Goal: Task Accomplishment & Management: Manage account settings

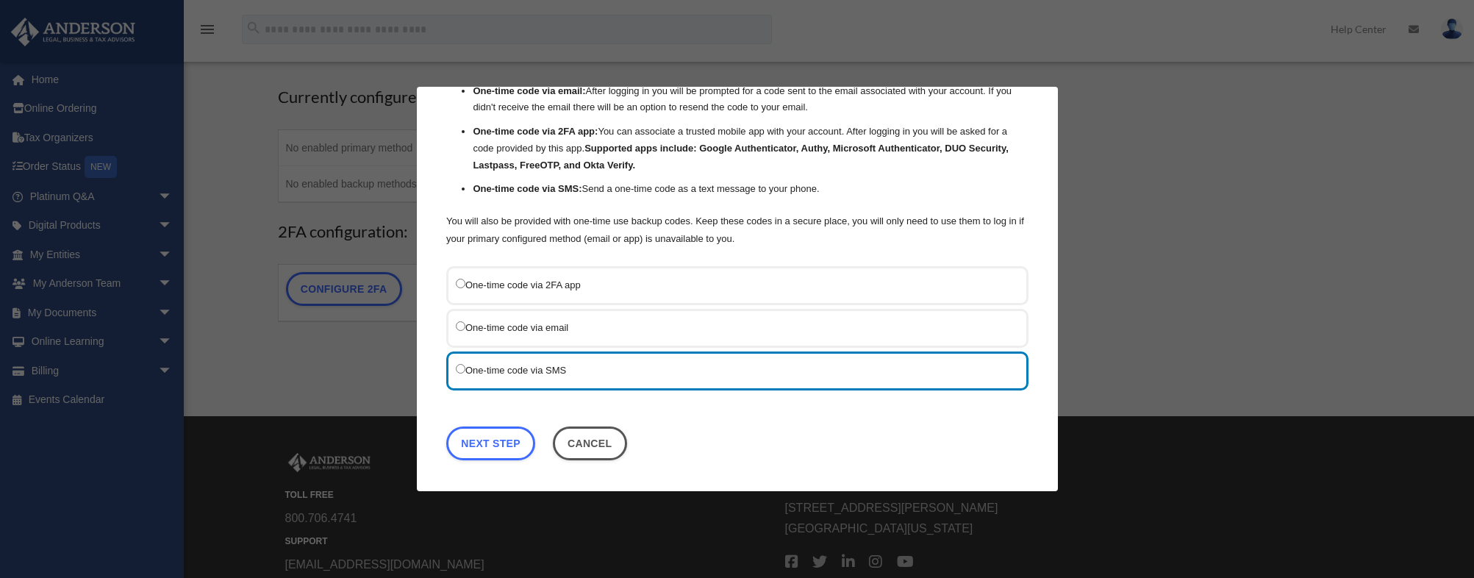
scroll to position [147, 0]
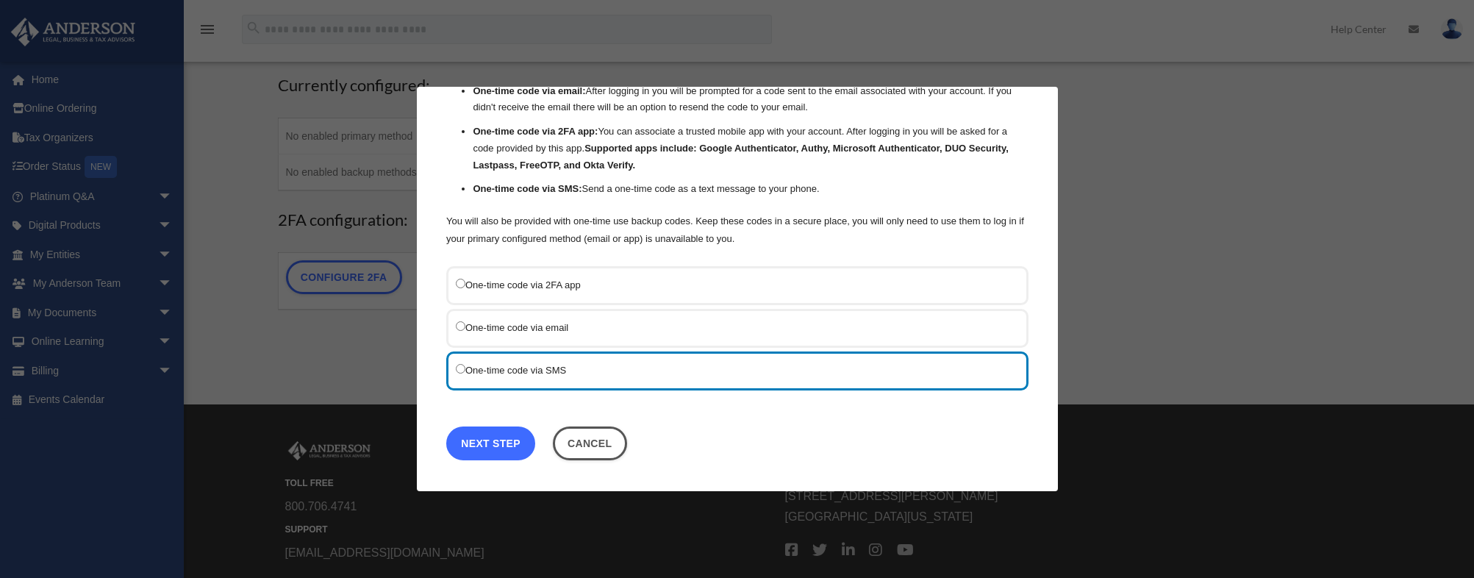
click at [501, 446] on link "Next Step" at bounding box center [490, 443] width 89 height 34
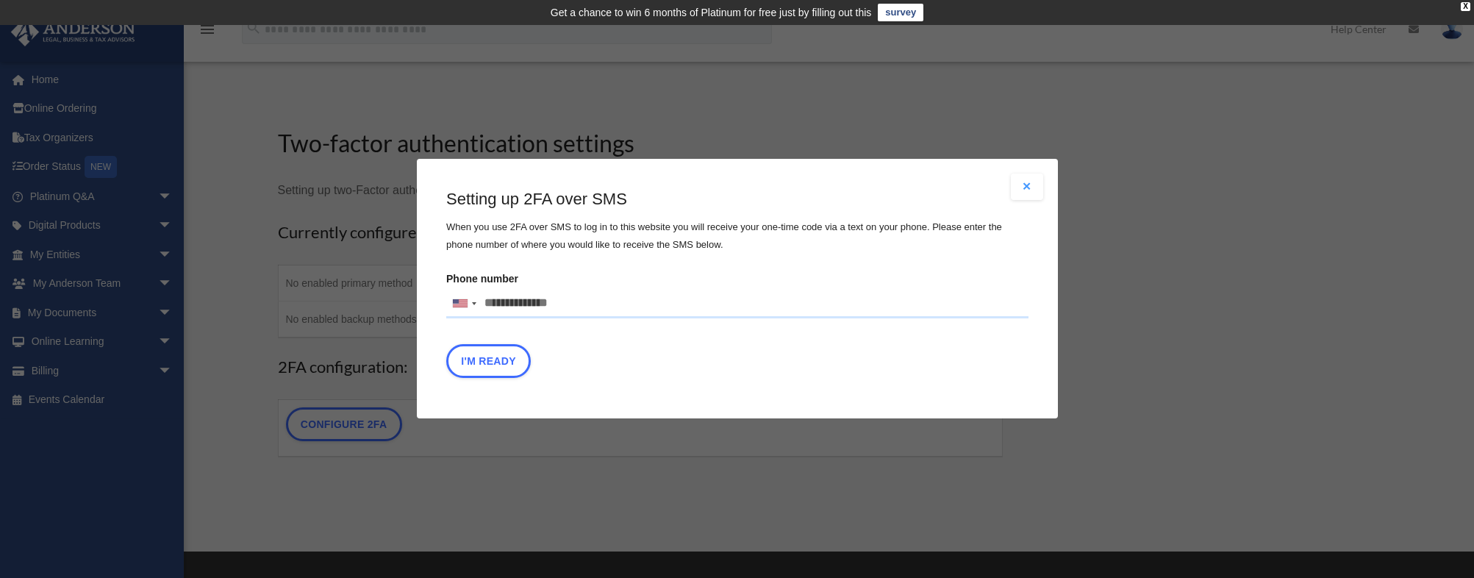
click at [571, 302] on input "Phone number United States +1 United Kingdom +44 Afghanistan (‫افغانستان‬‎) +93…" at bounding box center [737, 303] width 582 height 29
type input "**********"
click at [503, 359] on button "I'm Ready" at bounding box center [488, 362] width 85 height 34
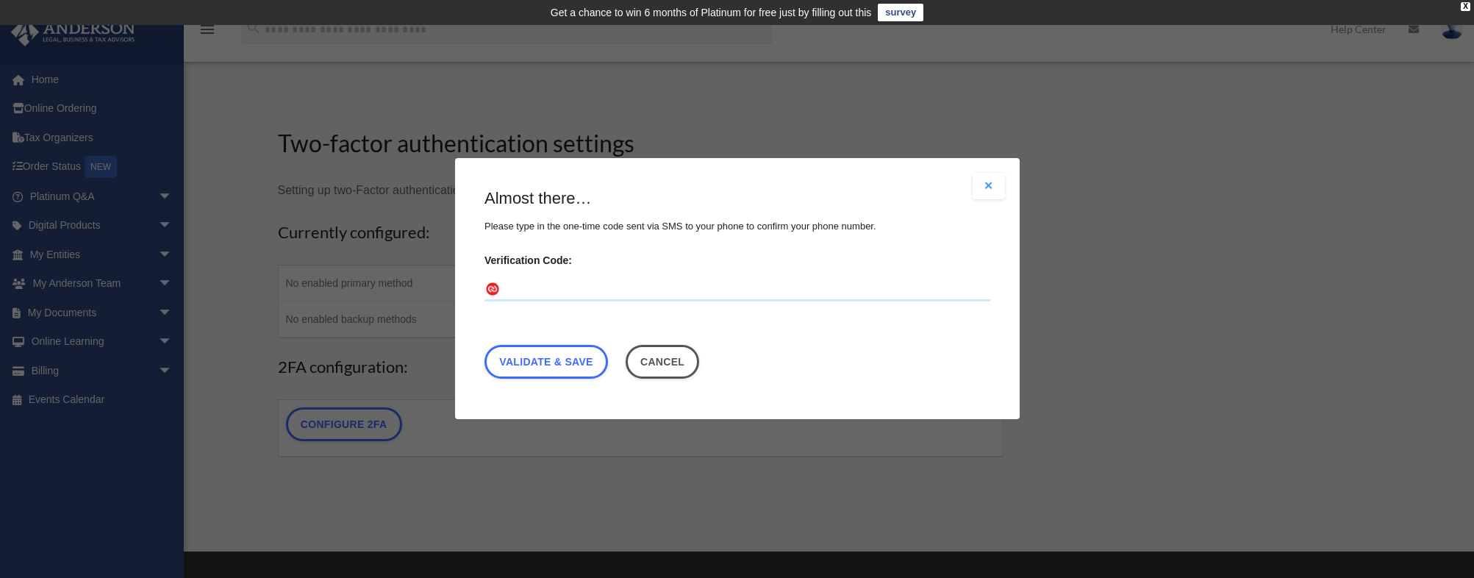
click at [600, 293] on input "Verification Code:" at bounding box center [737, 291] width 506 height 24
type input "******"
click at [568, 365] on link "Validate & Save" at bounding box center [546, 363] width 124 height 34
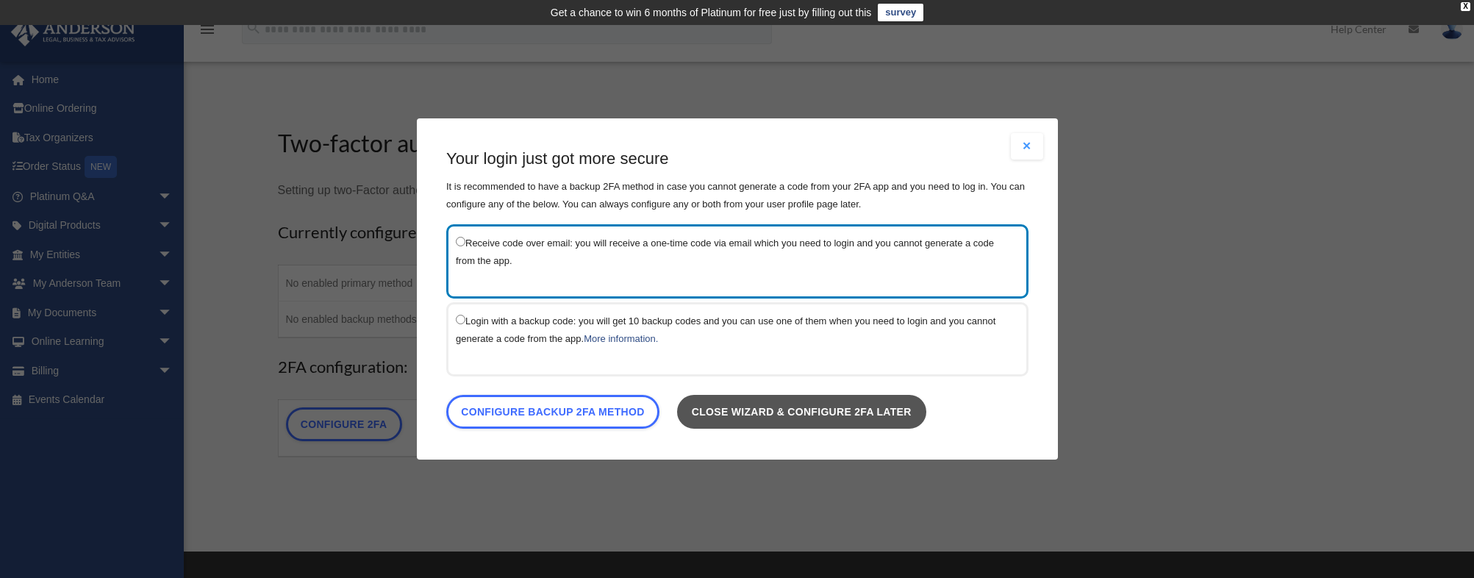
click at [917, 415] on link "Close wizard & configure 2FA later" at bounding box center [800, 412] width 249 height 34
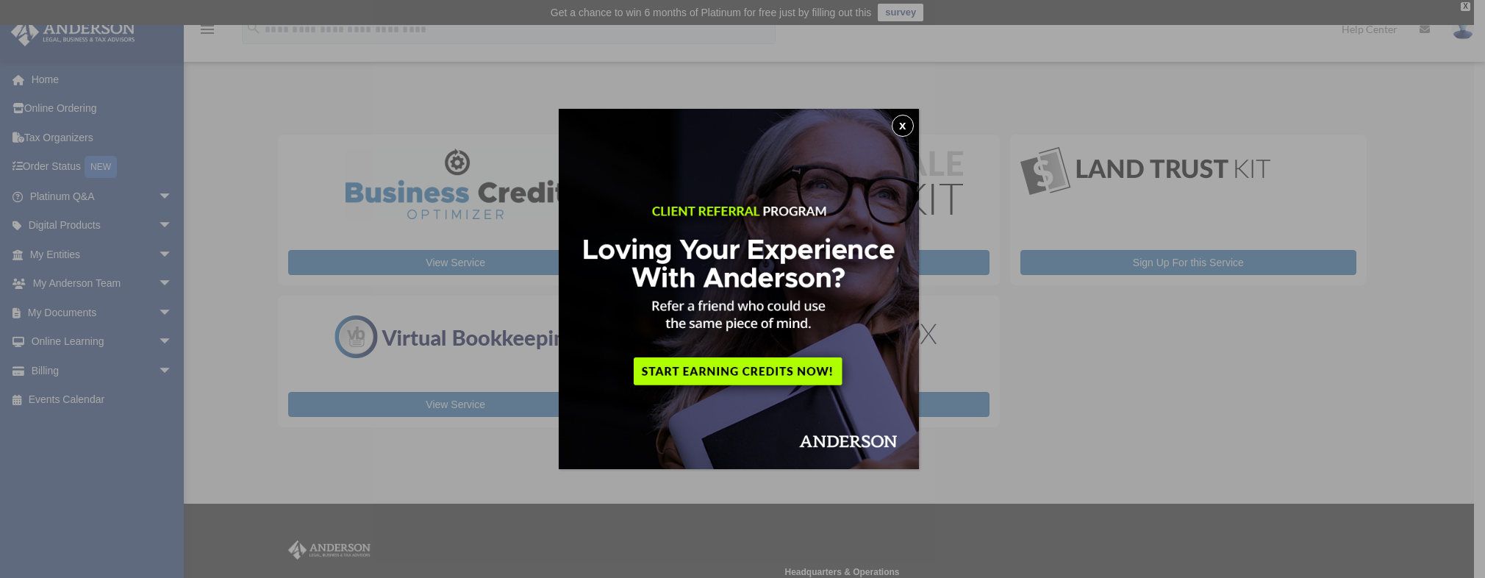
click at [906, 123] on button "x" at bounding box center [903, 126] width 22 height 22
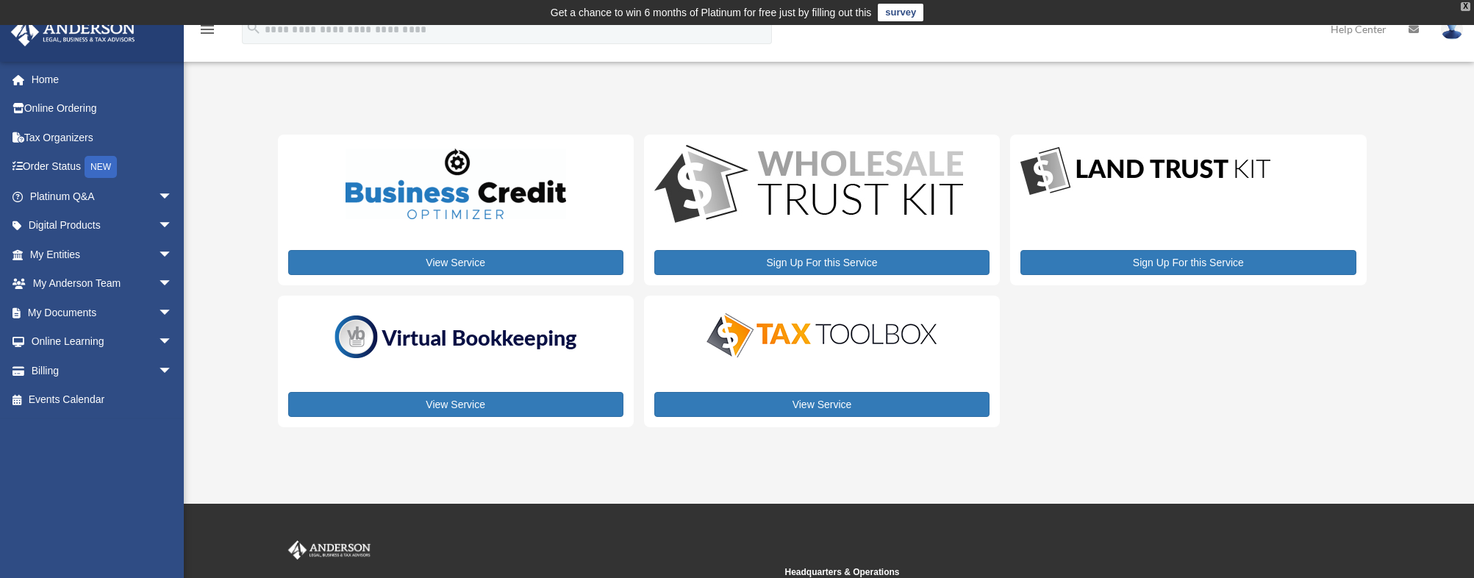
click at [1469, 4] on div "X" at bounding box center [1466, 6] width 10 height 9
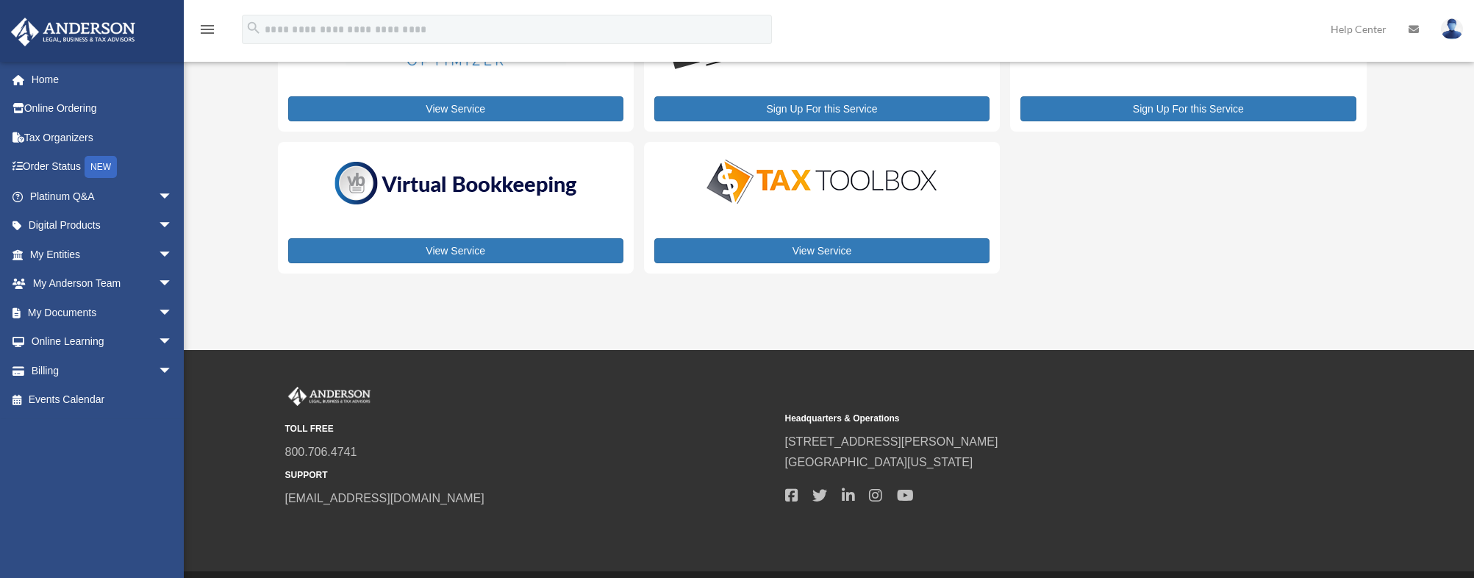
scroll to position [103, 0]
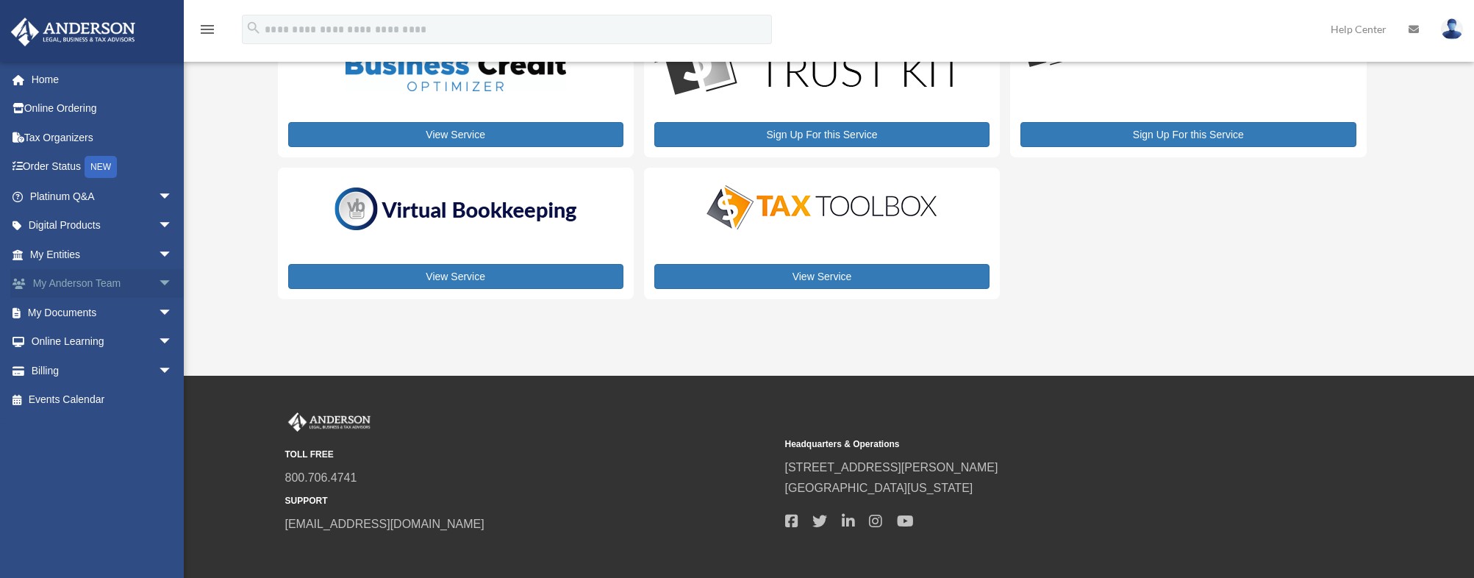
click at [134, 285] on link "My Anderson Team arrow_drop_down" at bounding box center [102, 283] width 185 height 29
click at [158, 281] on span "arrow_drop_down" at bounding box center [172, 284] width 29 height 30
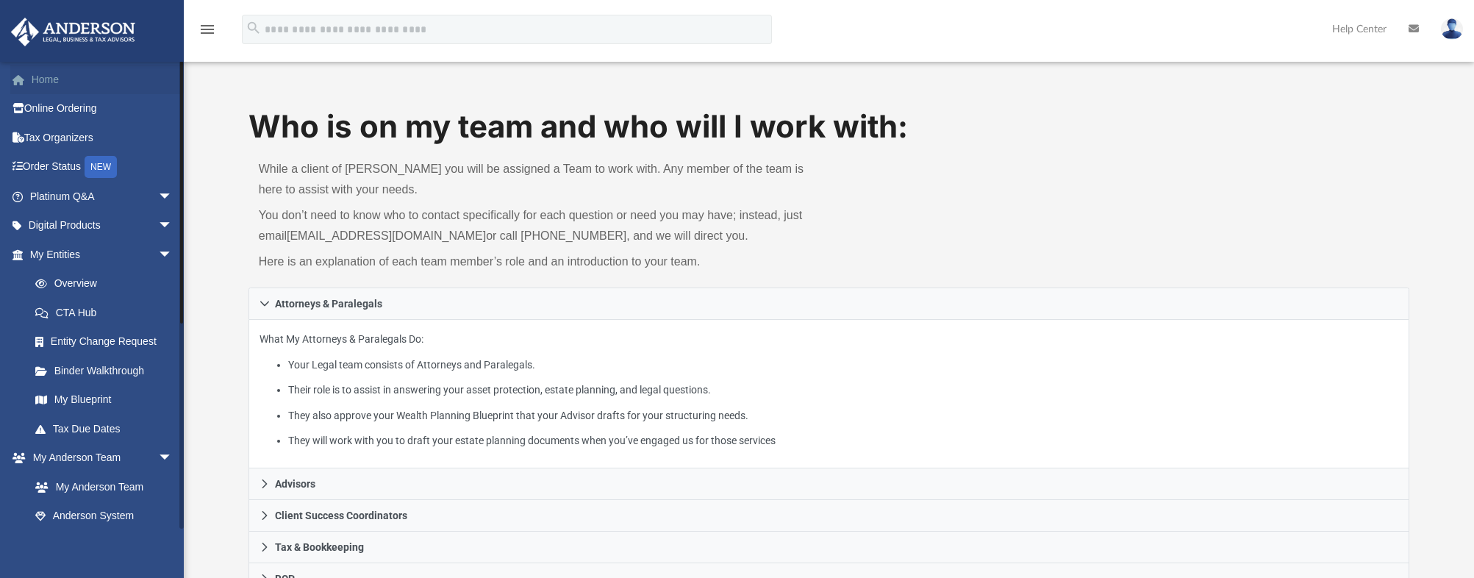
click at [43, 79] on link "Home" at bounding box center [102, 79] width 185 height 29
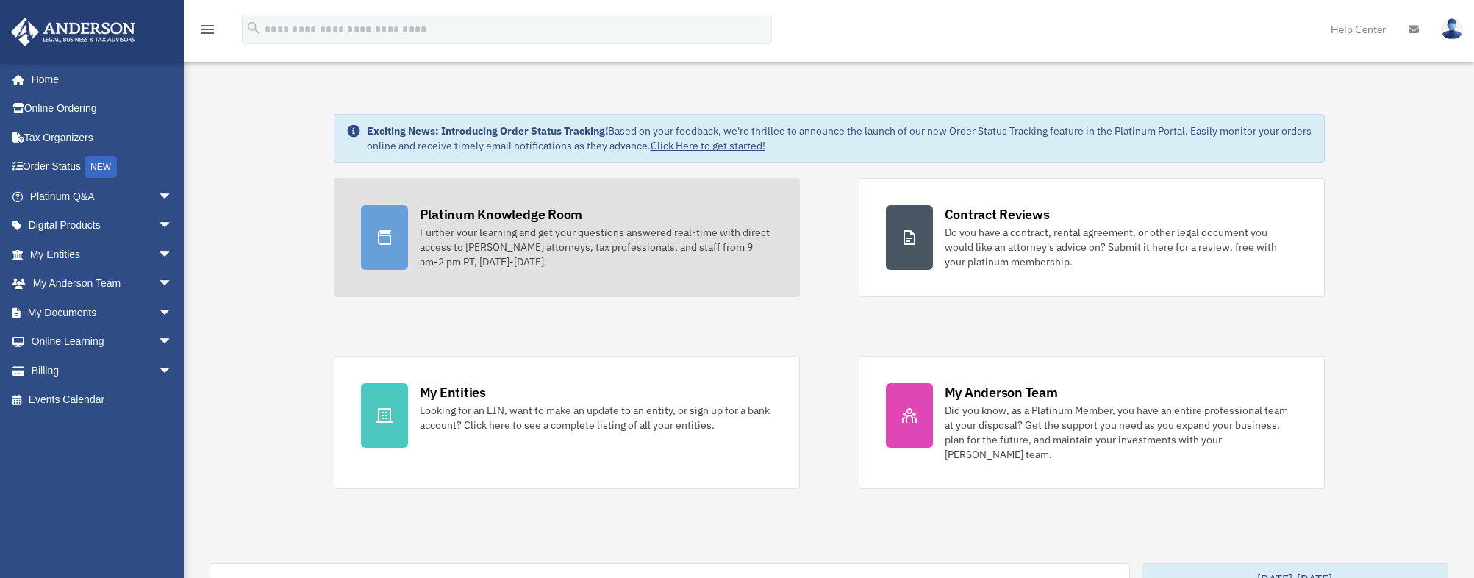
click at [479, 238] on div "Further your learning and get your questions answered real-time with direct acc…" at bounding box center [596, 247] width 353 height 44
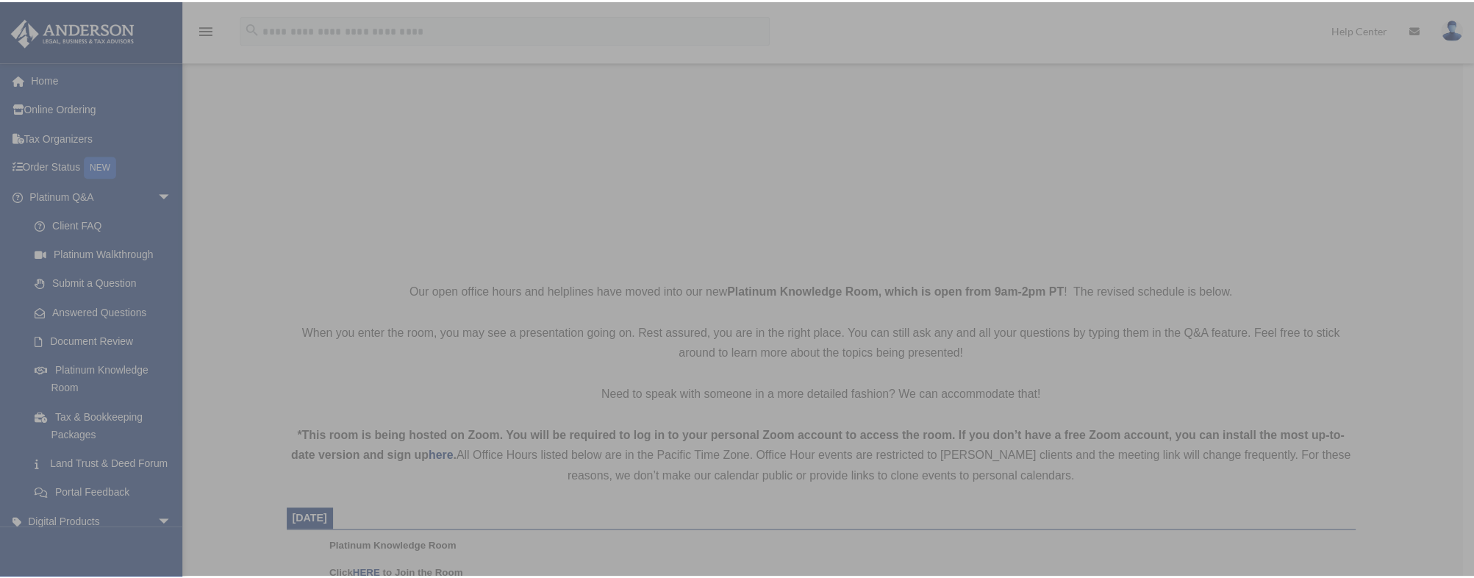
scroll to position [147, 0]
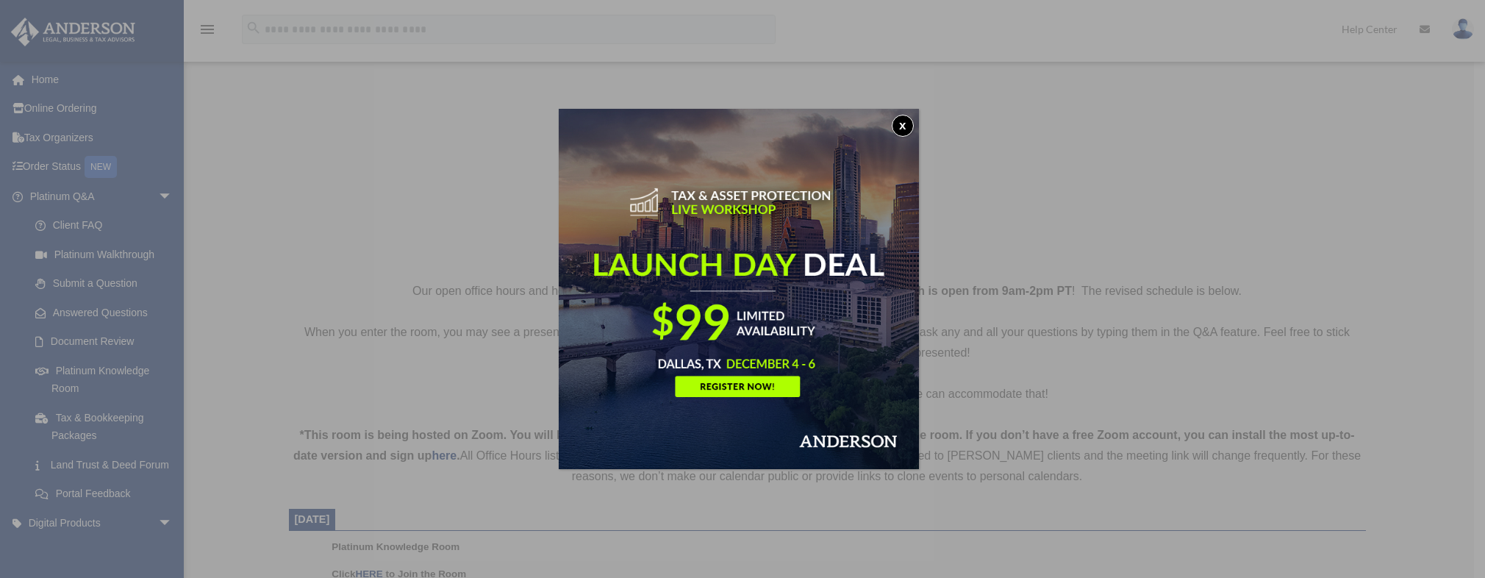
click at [912, 127] on button "x" at bounding box center [903, 126] width 22 height 22
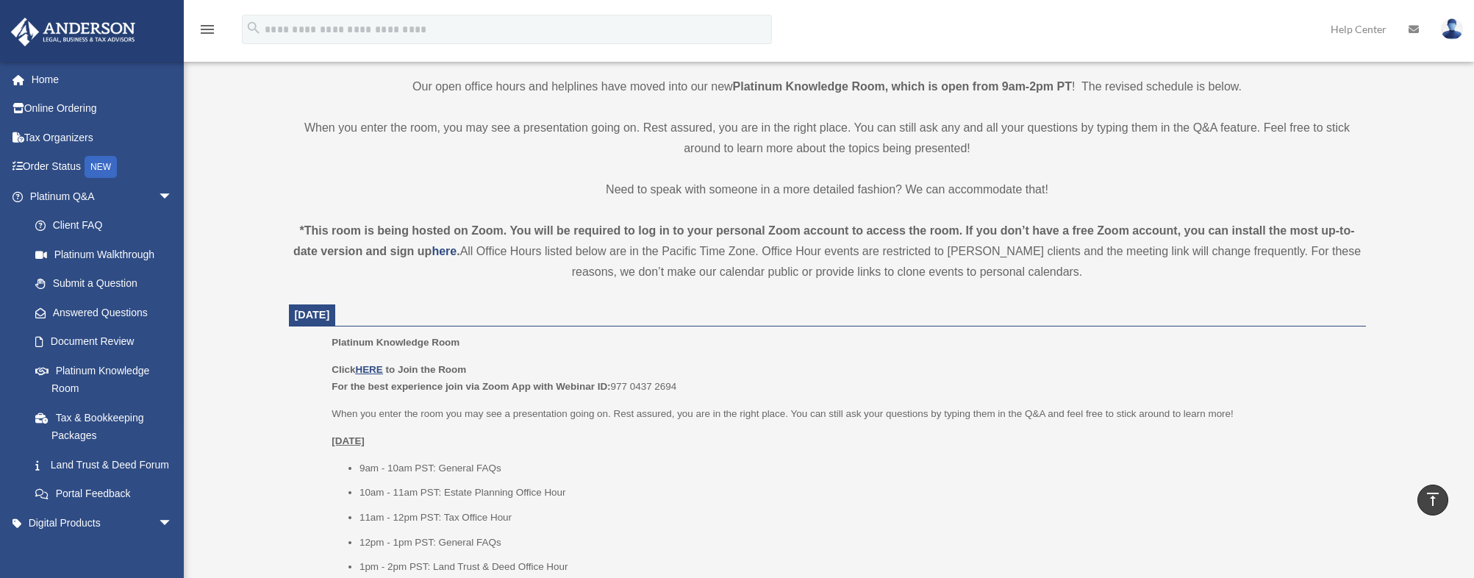
scroll to position [441, 0]
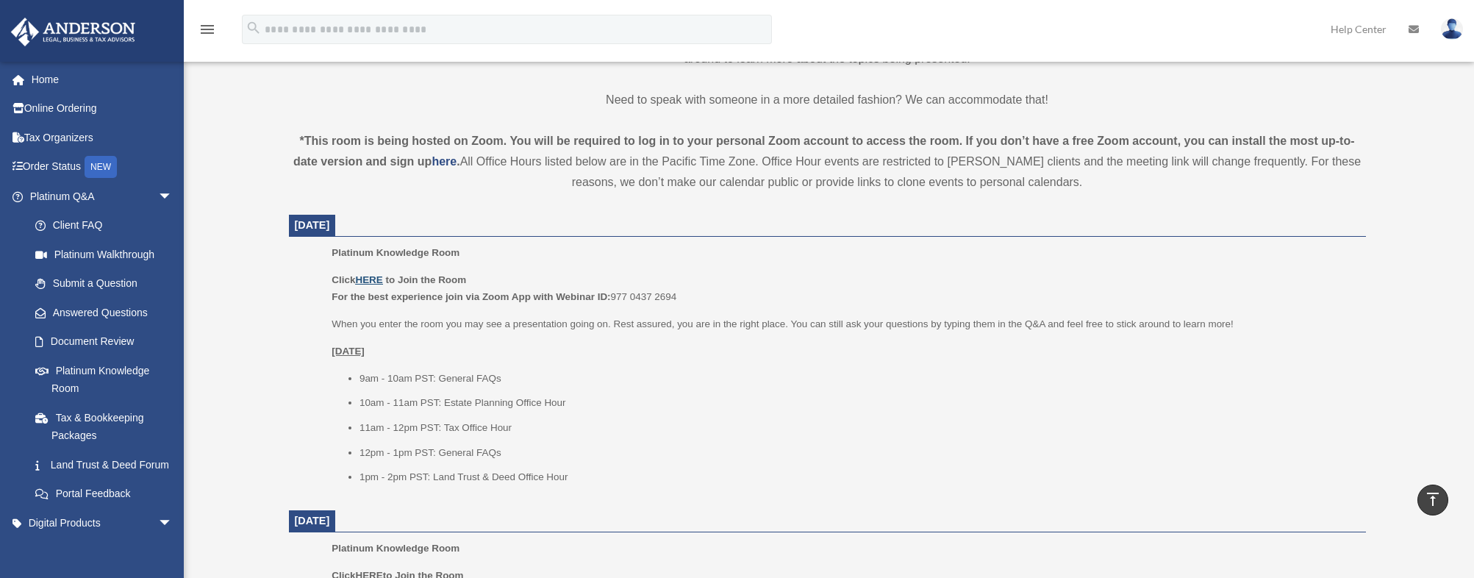
click at [373, 279] on u "HERE" at bounding box center [368, 279] width 27 height 11
